Goal: Task Accomplishment & Management: Manage account settings

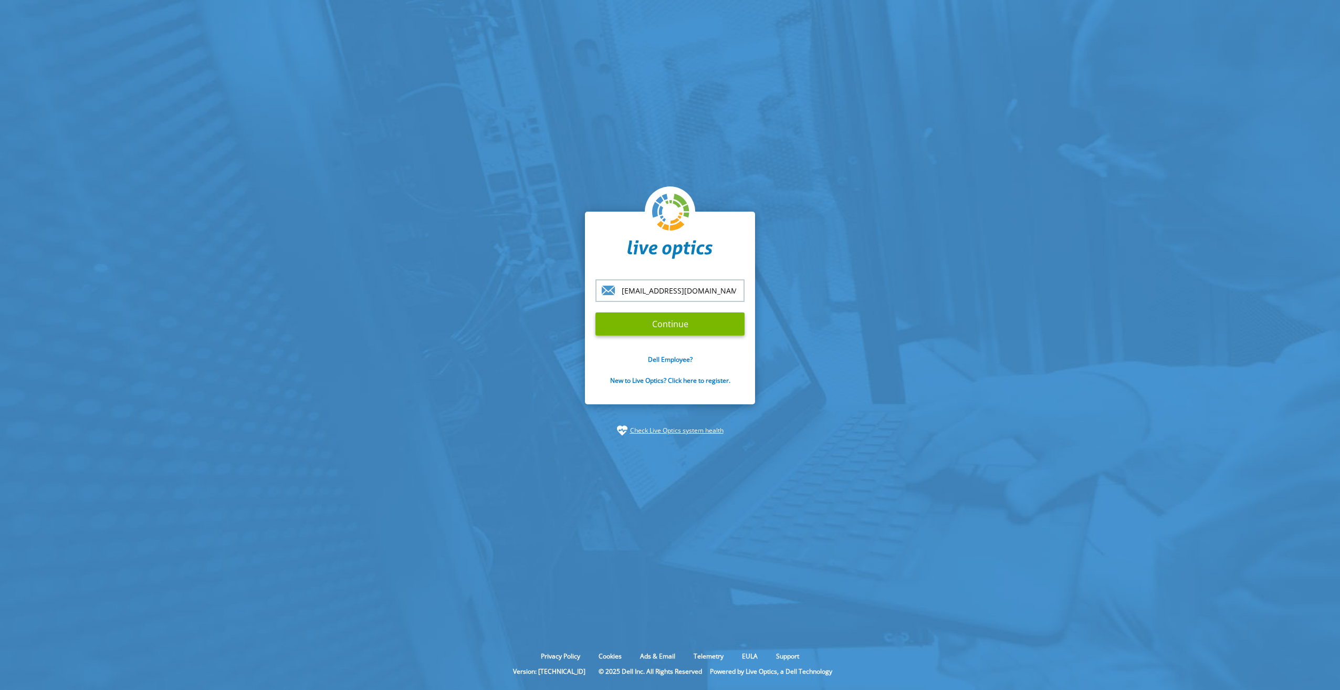
drag, startPoint x: 690, startPoint y: 293, endPoint x: 704, endPoint y: 290, distance: 14.5
click at [704, 290] on input "arturas.montvidas@chc.lt" at bounding box center [669, 290] width 149 height 23
type input "[EMAIL_ADDRESS][DOMAIN_NAME]"
click at [674, 322] on input "Continue" at bounding box center [669, 323] width 149 height 23
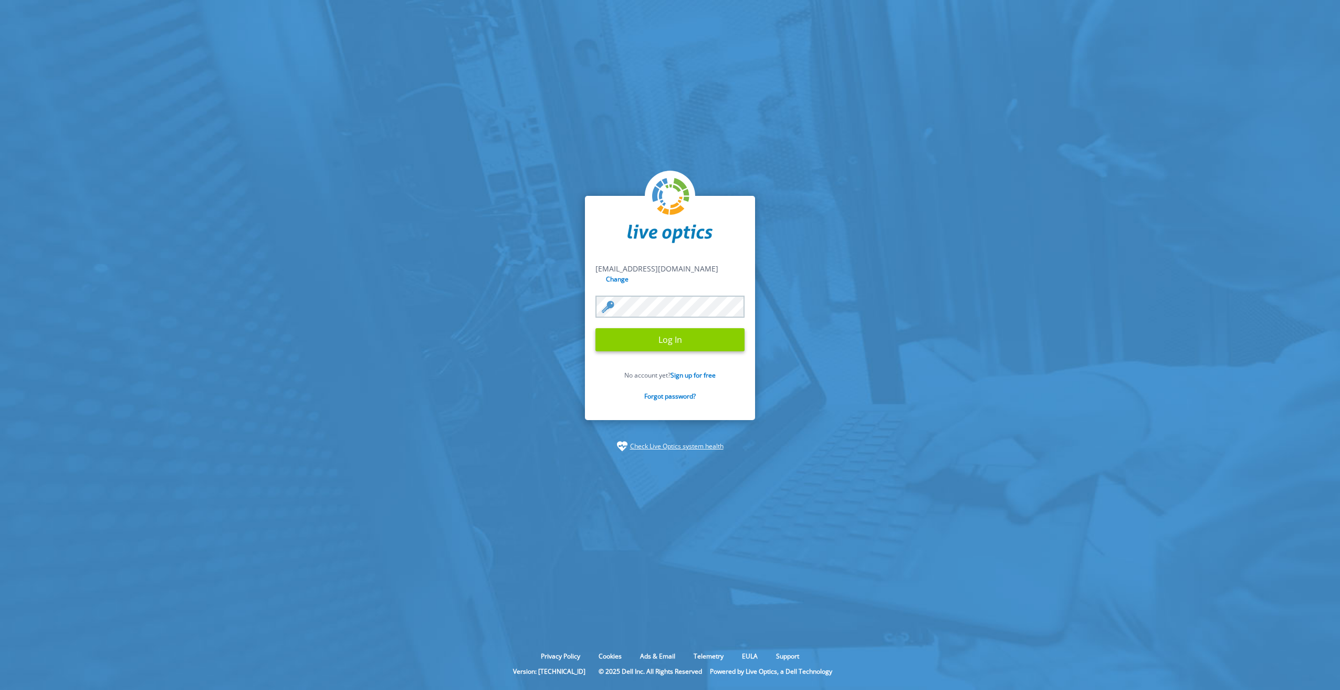
click at [678, 340] on input "Log In" at bounding box center [669, 339] width 149 height 23
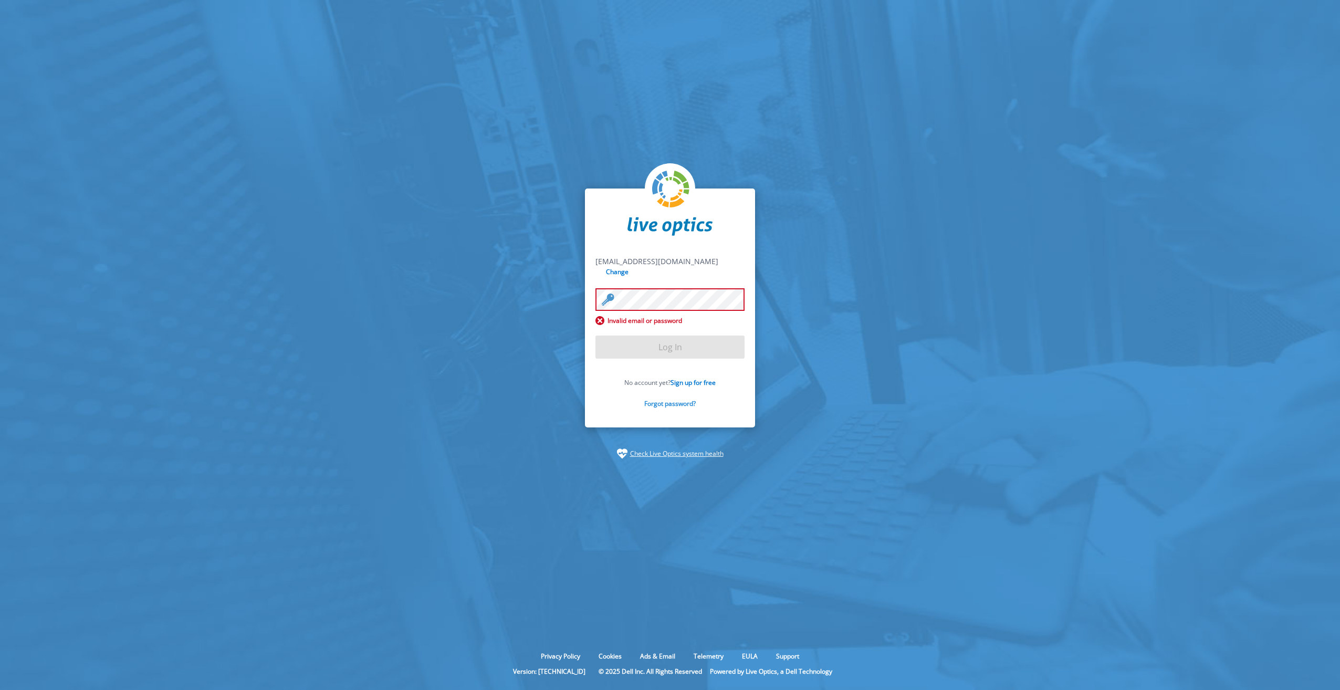
click at [678, 400] on link "Forgot password?" at bounding box center [669, 403] width 51 height 9
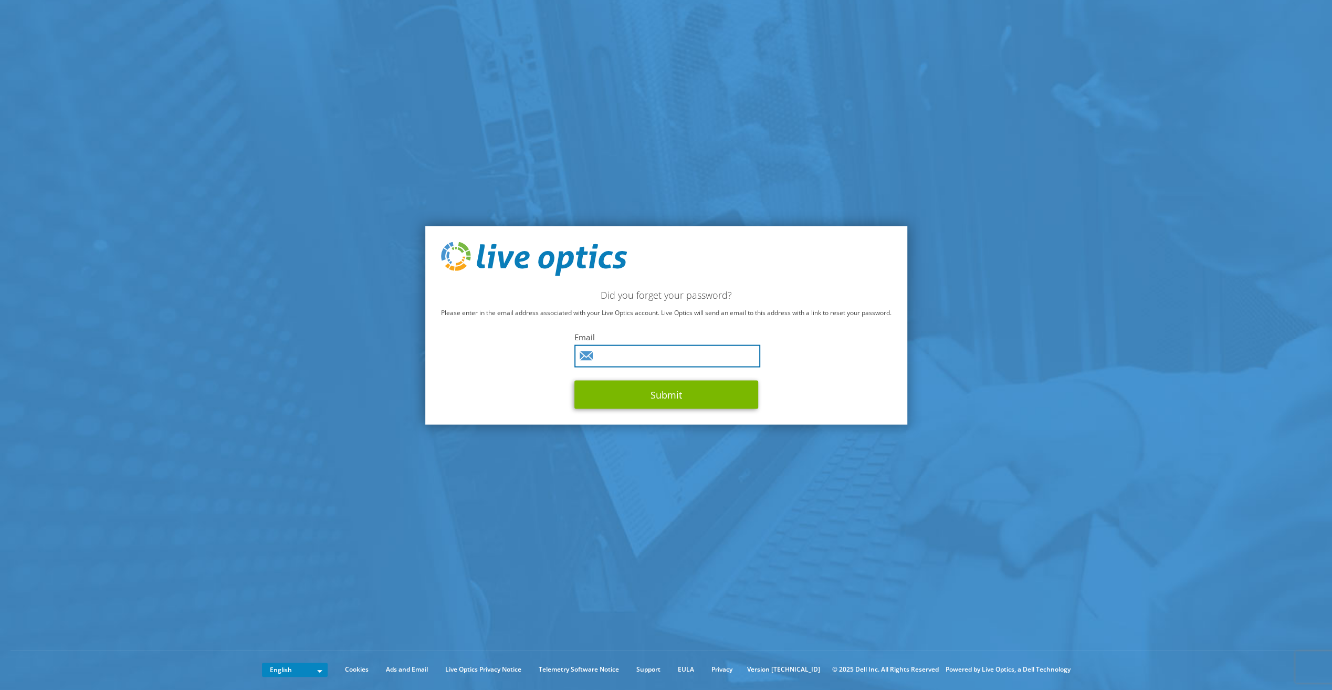
click at [636, 358] on input "text" at bounding box center [667, 356] width 186 height 23
type input "[EMAIL_ADDRESS][DOMAIN_NAME]"
click at [636, 390] on button "Submit" at bounding box center [666, 395] width 184 height 28
